Goal: Transaction & Acquisition: Subscribe to service/newsletter

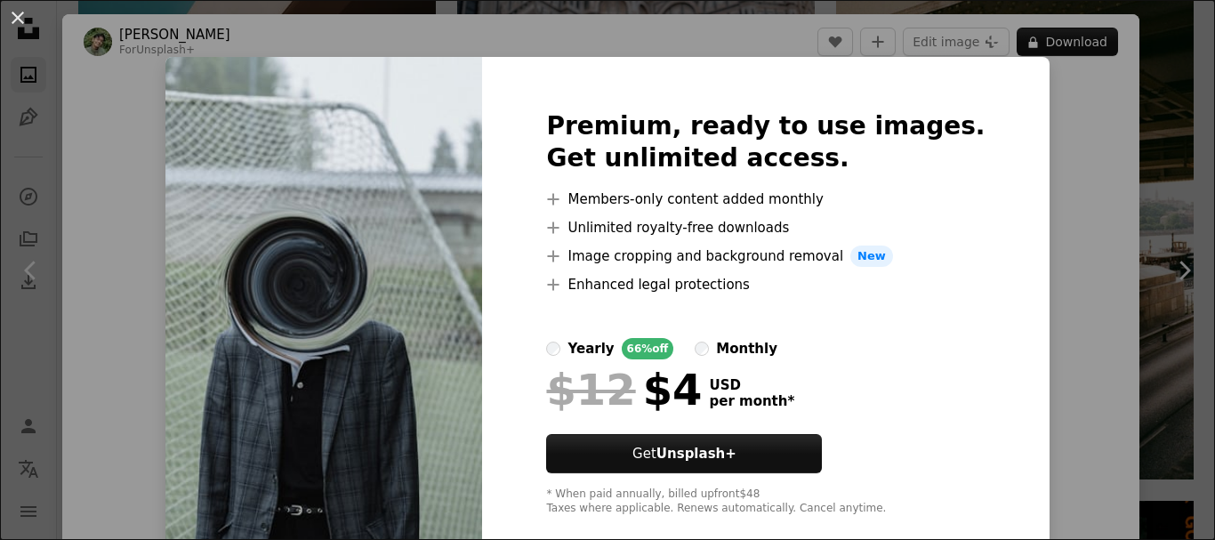
scroll to position [31, 0]
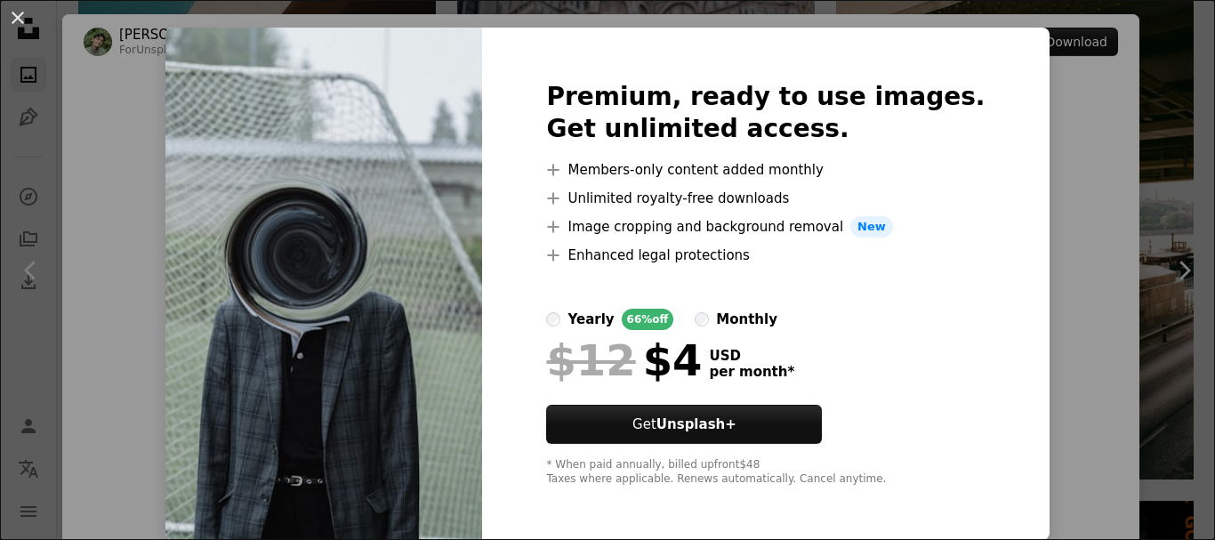
click at [1081, 185] on div "An X shape Premium, ready to use images. Get unlimited access. A plus sign Memb…" at bounding box center [607, 270] width 1215 height 540
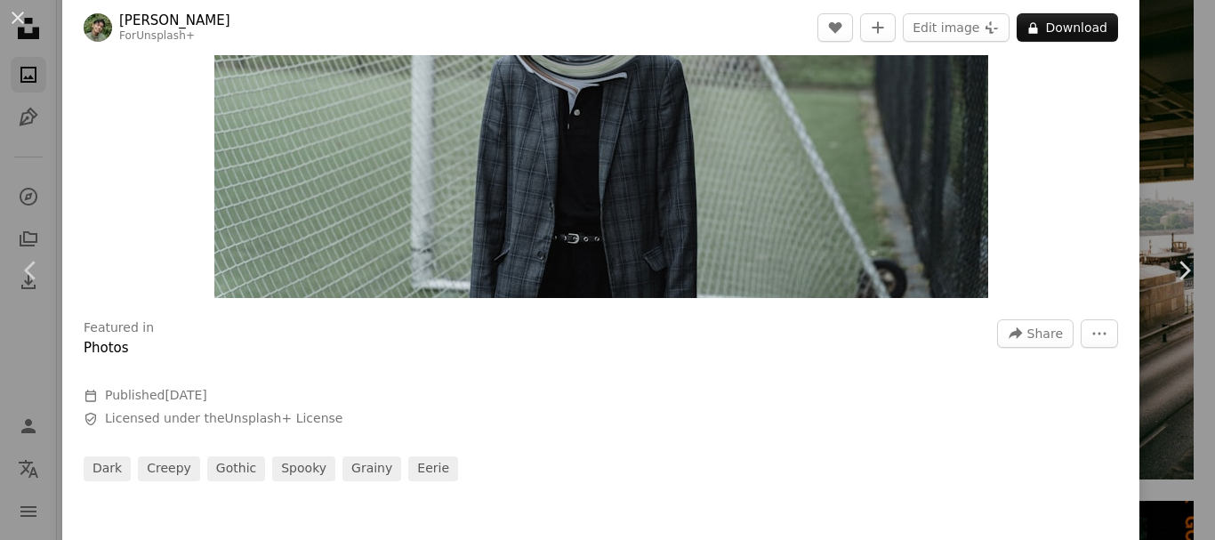
scroll to position [297, 0]
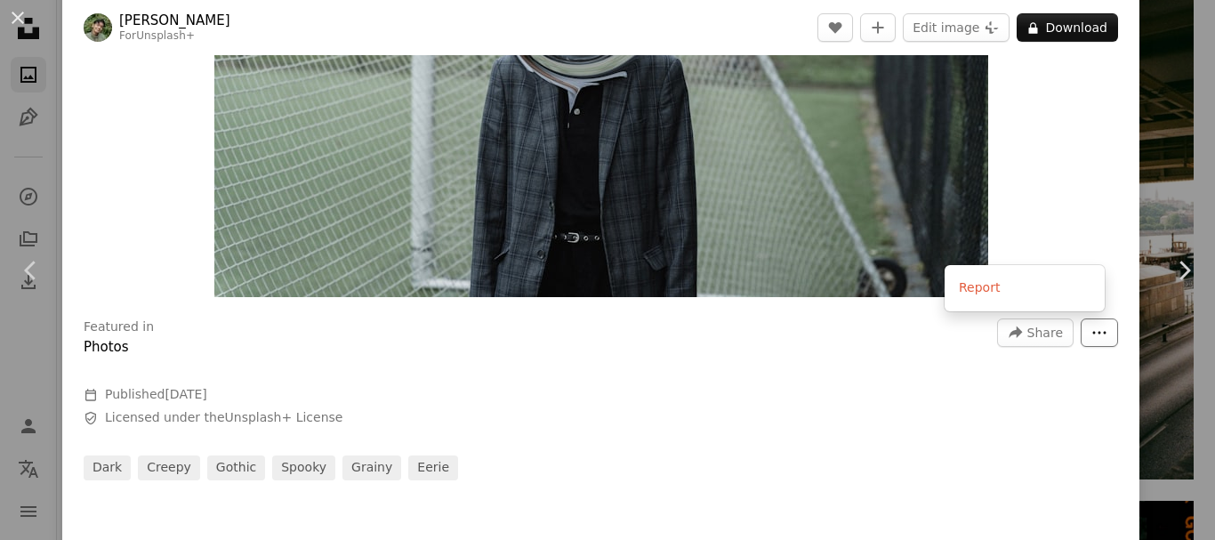
click at [1091, 339] on icon "More Actions" at bounding box center [1099, 333] width 16 height 16
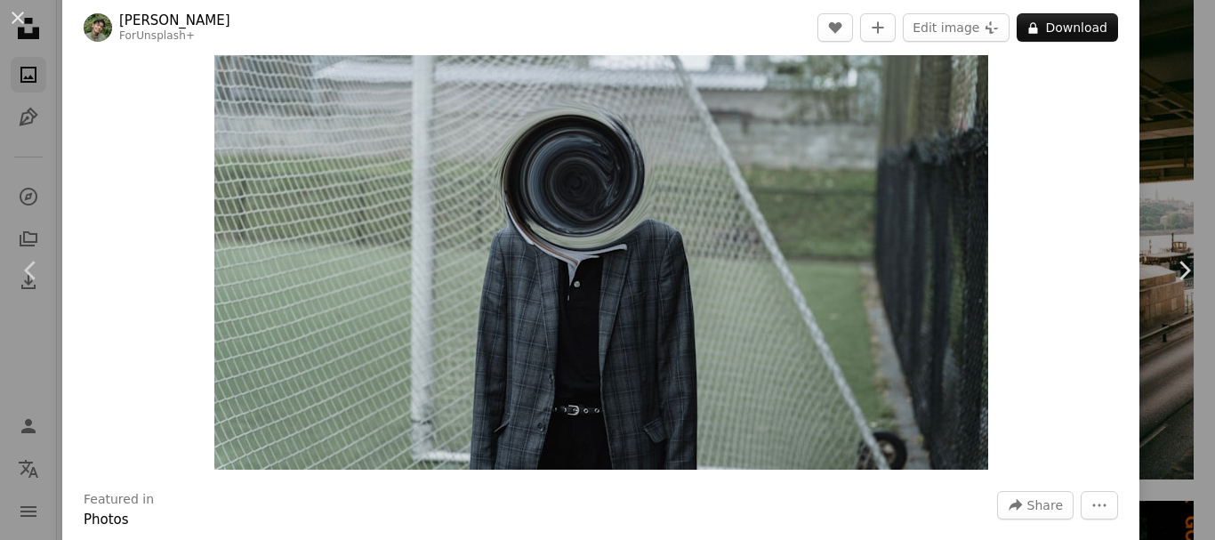
scroll to position [124, 0]
click at [683, 253] on img "Zoom in on this image" at bounding box center [601, 213] width 774 height 516
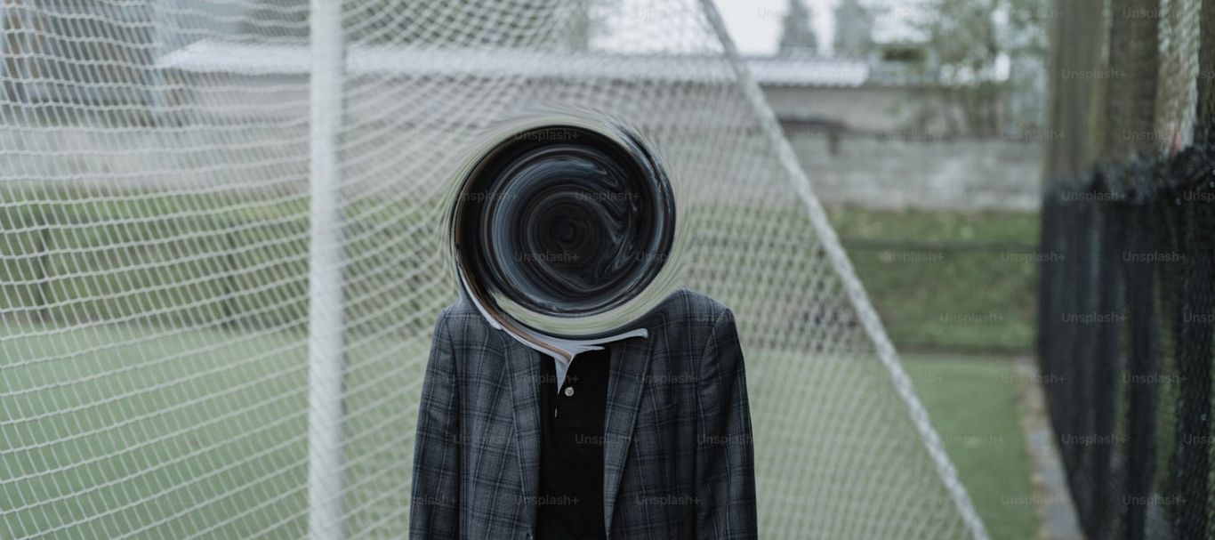
scroll to position [0, 0]
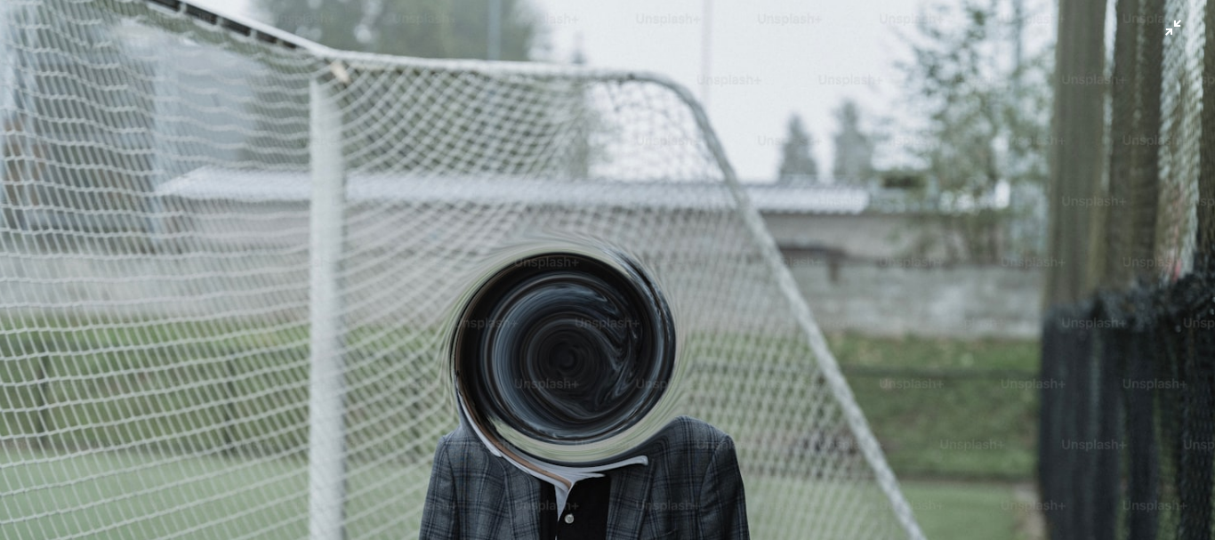
drag, startPoint x: 683, startPoint y: 253, endPoint x: 393, endPoint y: 222, distance: 291.5
click at [393, 222] on img "Zoom out on this image" at bounding box center [607, 404] width 1217 height 811
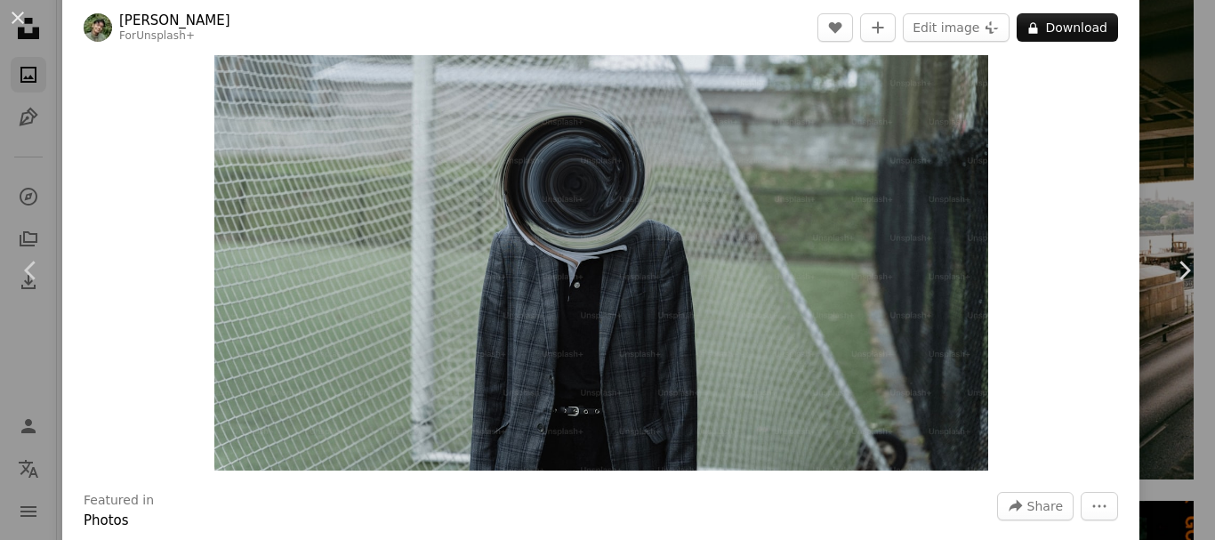
scroll to position [78, 0]
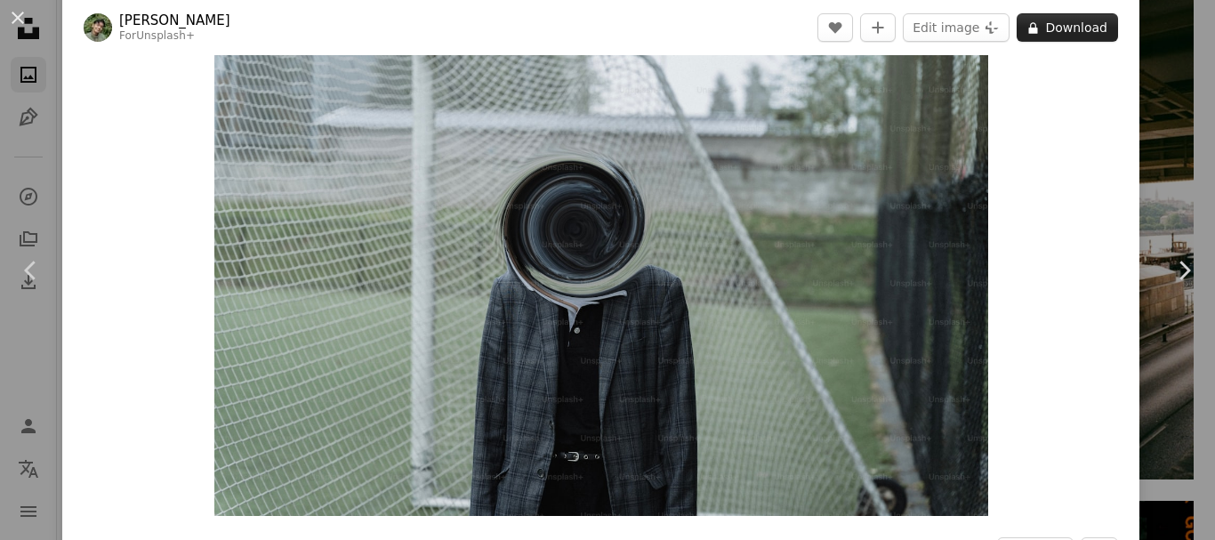
click at [1036, 24] on button "A lock Download" at bounding box center [1067, 27] width 101 height 28
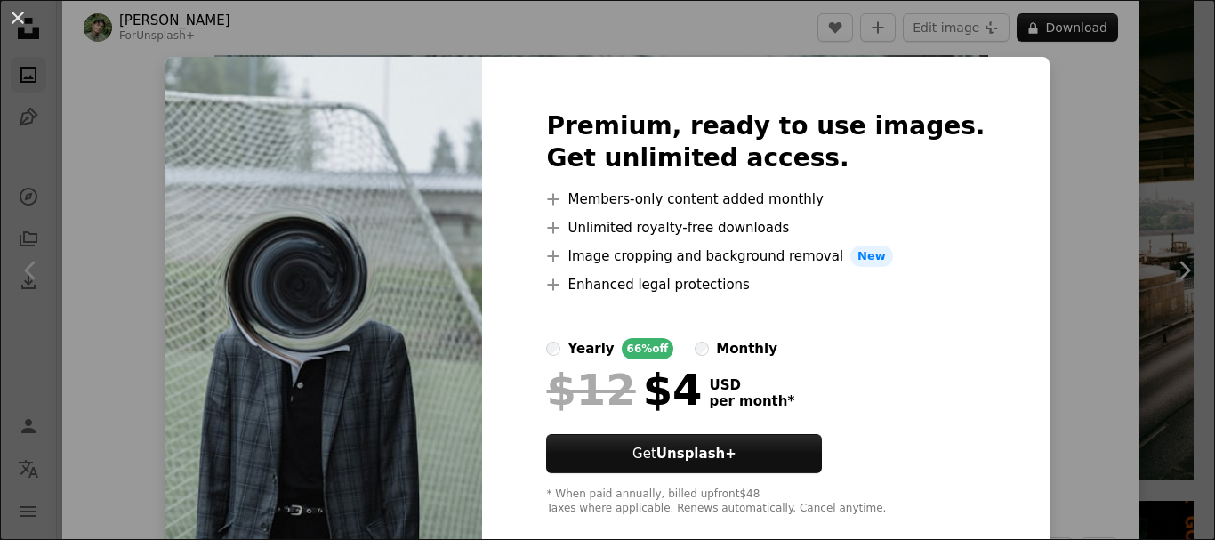
click at [733, 347] on div "monthly" at bounding box center [746, 348] width 61 height 21
click at [591, 347] on label "yearly 66% off" at bounding box center [609, 348] width 127 height 21
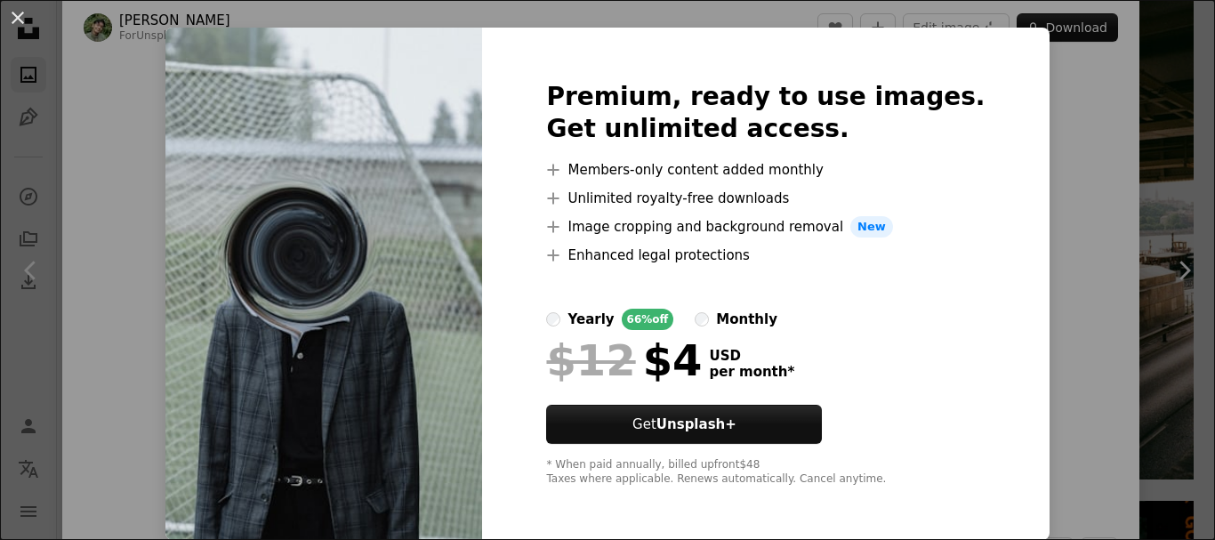
click at [1003, 48] on div "An X shape Premium, ready to use images. Get unlimited access. A plus sign Memb…" at bounding box center [607, 270] width 1215 height 540
